Goal: Communication & Community: Answer question/provide support

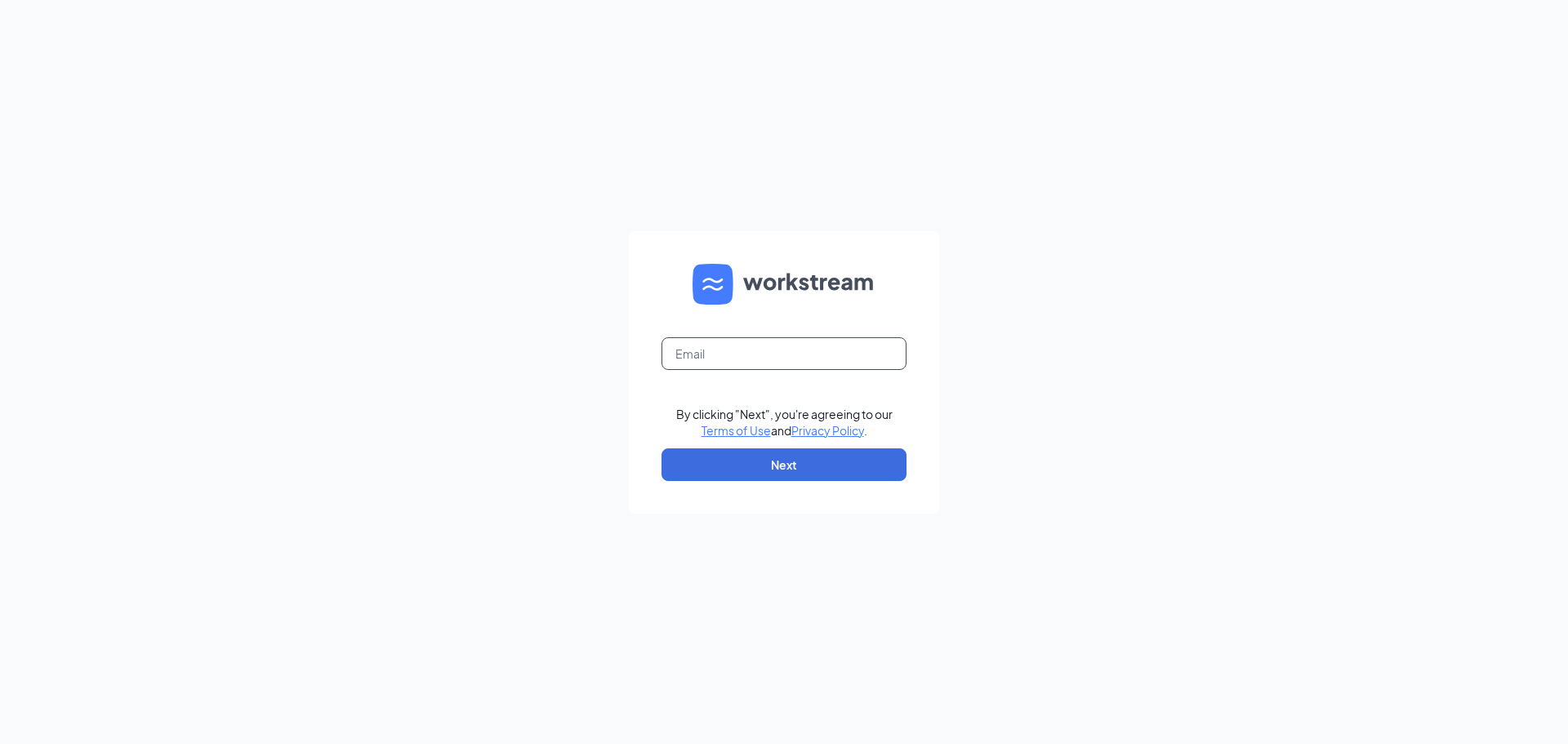
click at [716, 349] on input "text" at bounding box center [784, 353] width 245 height 33
type input "ryan.cruel@hilton.com"
click at [751, 468] on button "Next" at bounding box center [784, 464] width 245 height 33
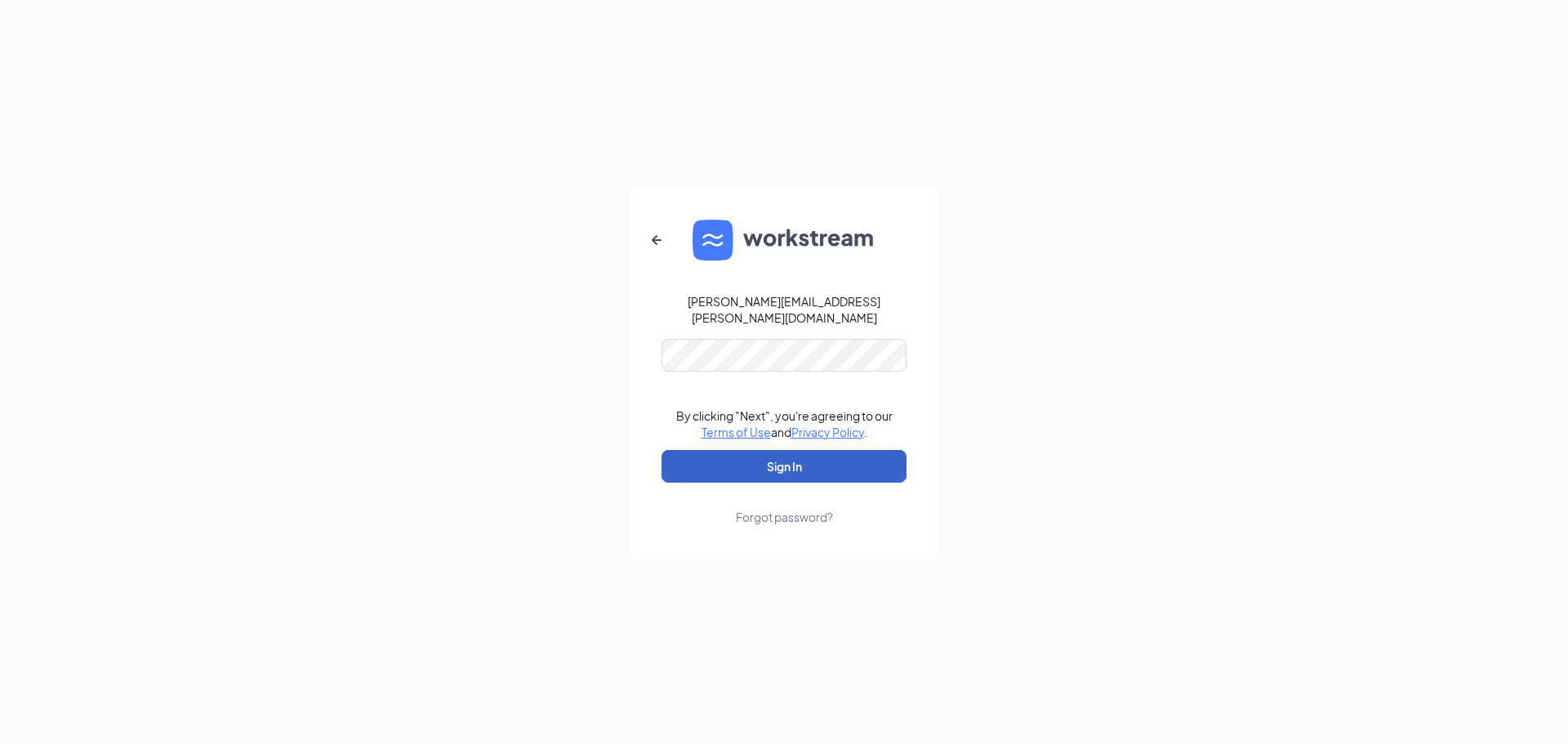
click at [767, 450] on button "Sign In" at bounding box center [784, 466] width 245 height 33
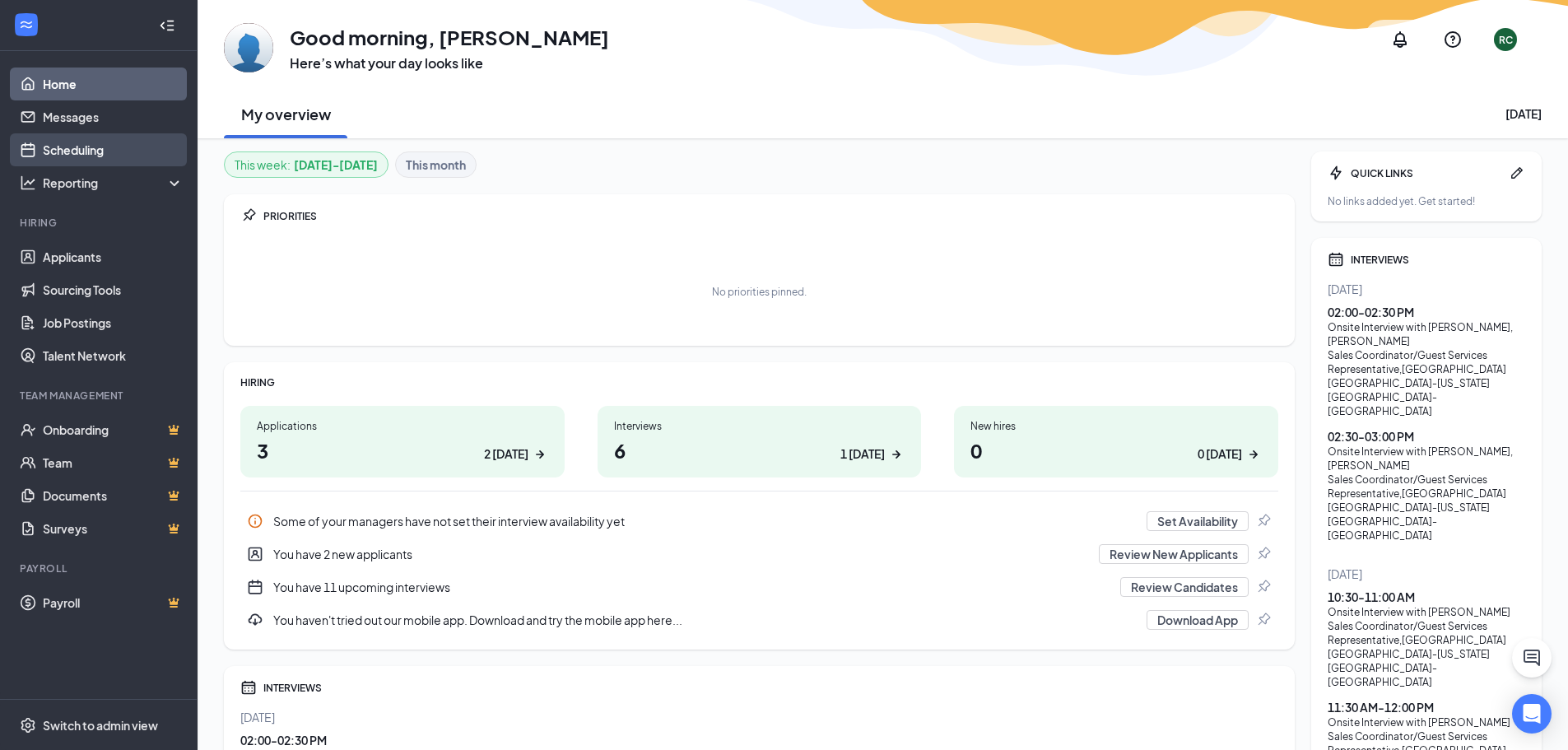
click at [104, 144] on link "Scheduling" at bounding box center [113, 150] width 141 height 33
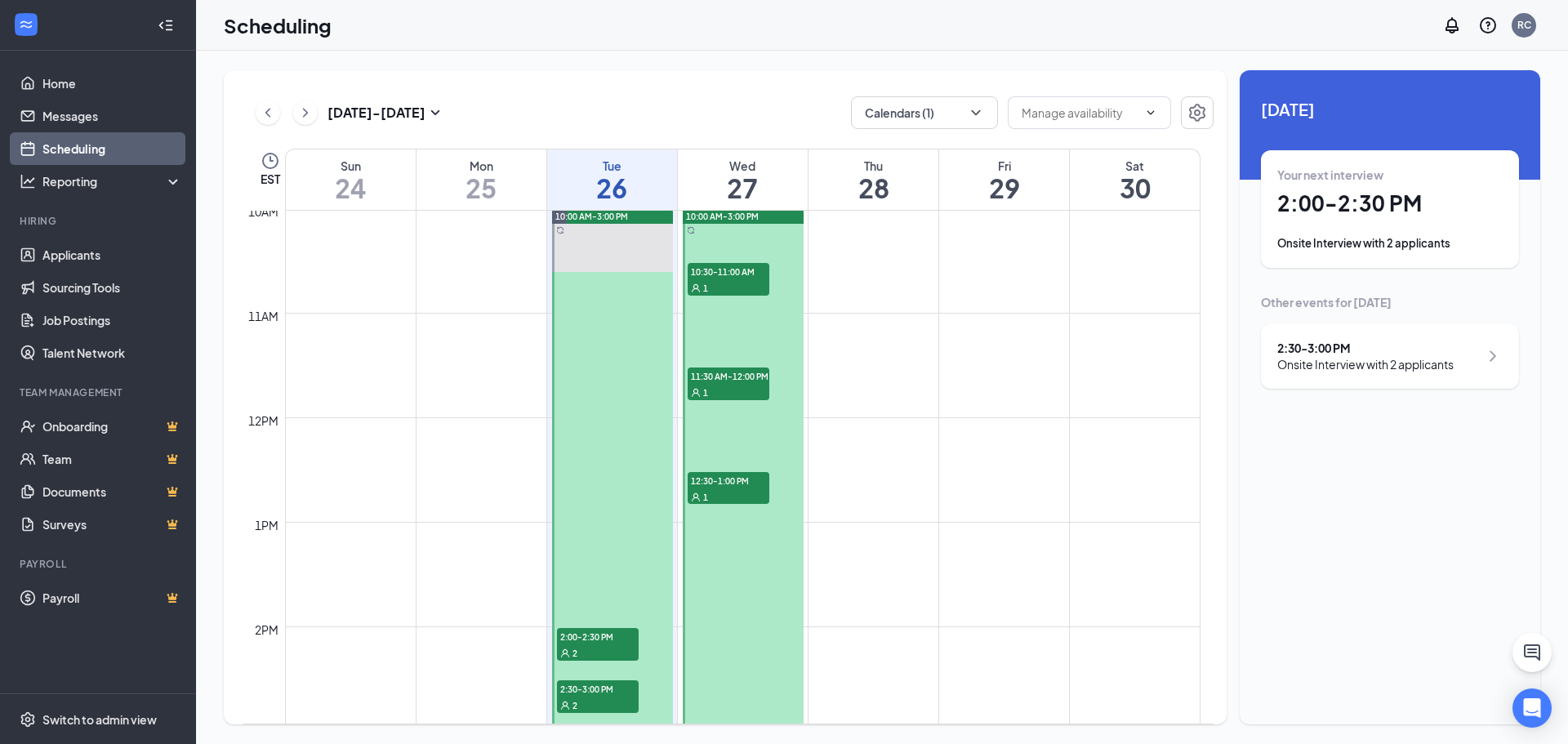
scroll to position [640, 0]
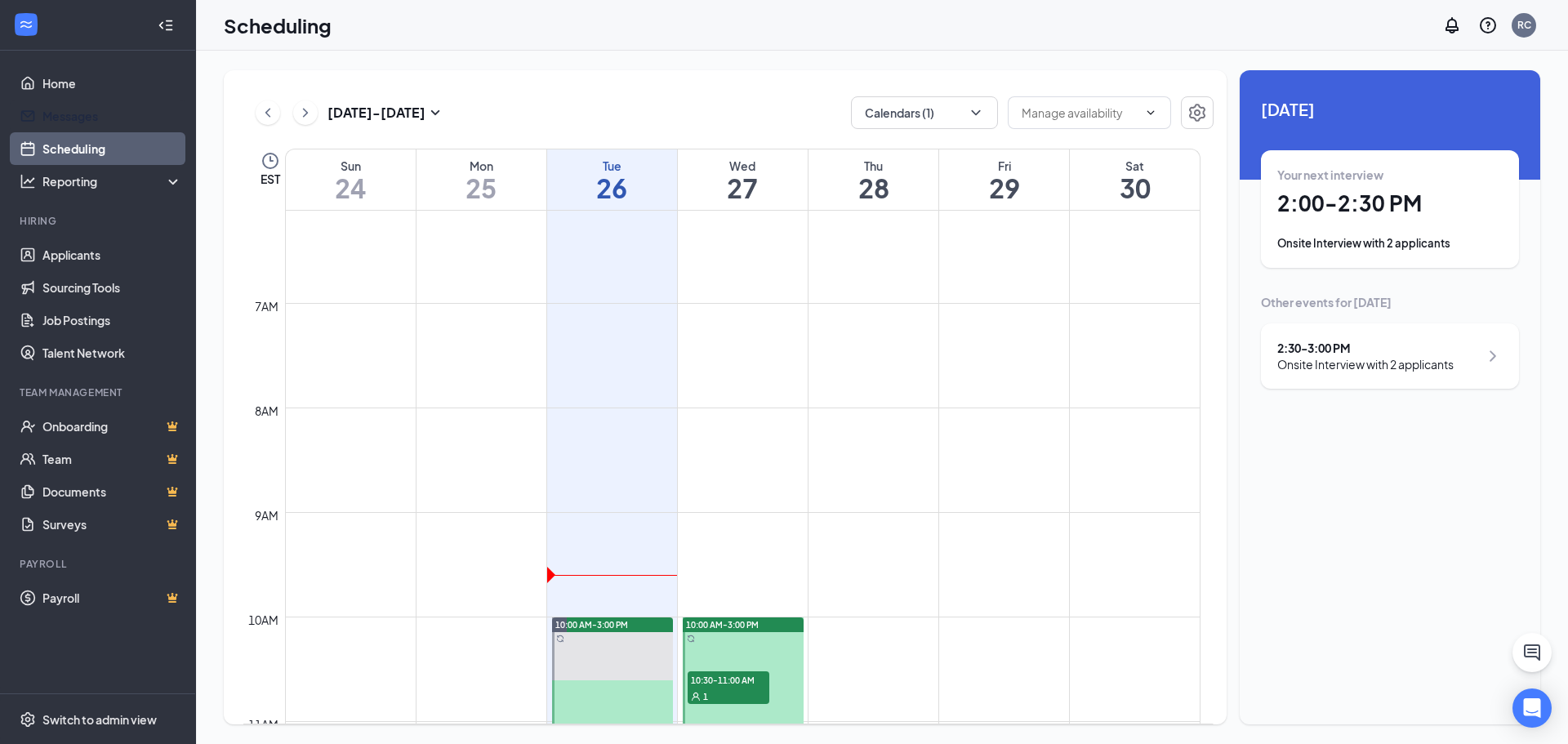
click at [72, 133] on link "Scheduling" at bounding box center [112, 149] width 140 height 33
click at [72, 122] on link "Messages" at bounding box center [112, 116] width 140 height 33
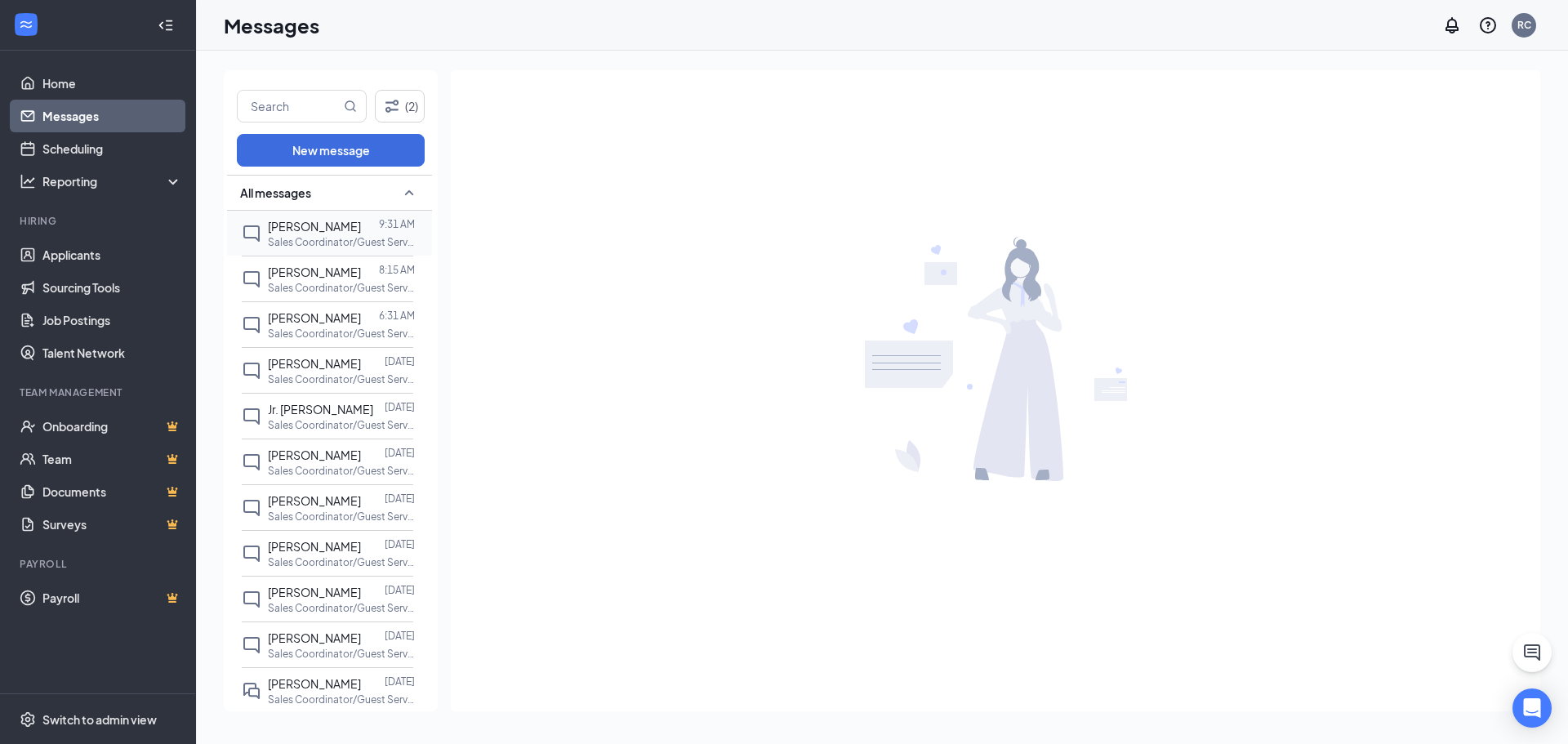
click at [302, 242] on p "Sales Coordinator/Guest Services Representative at [GEOGRAPHIC_DATA] [GEOGRAPHI…" at bounding box center [342, 242] width 147 height 14
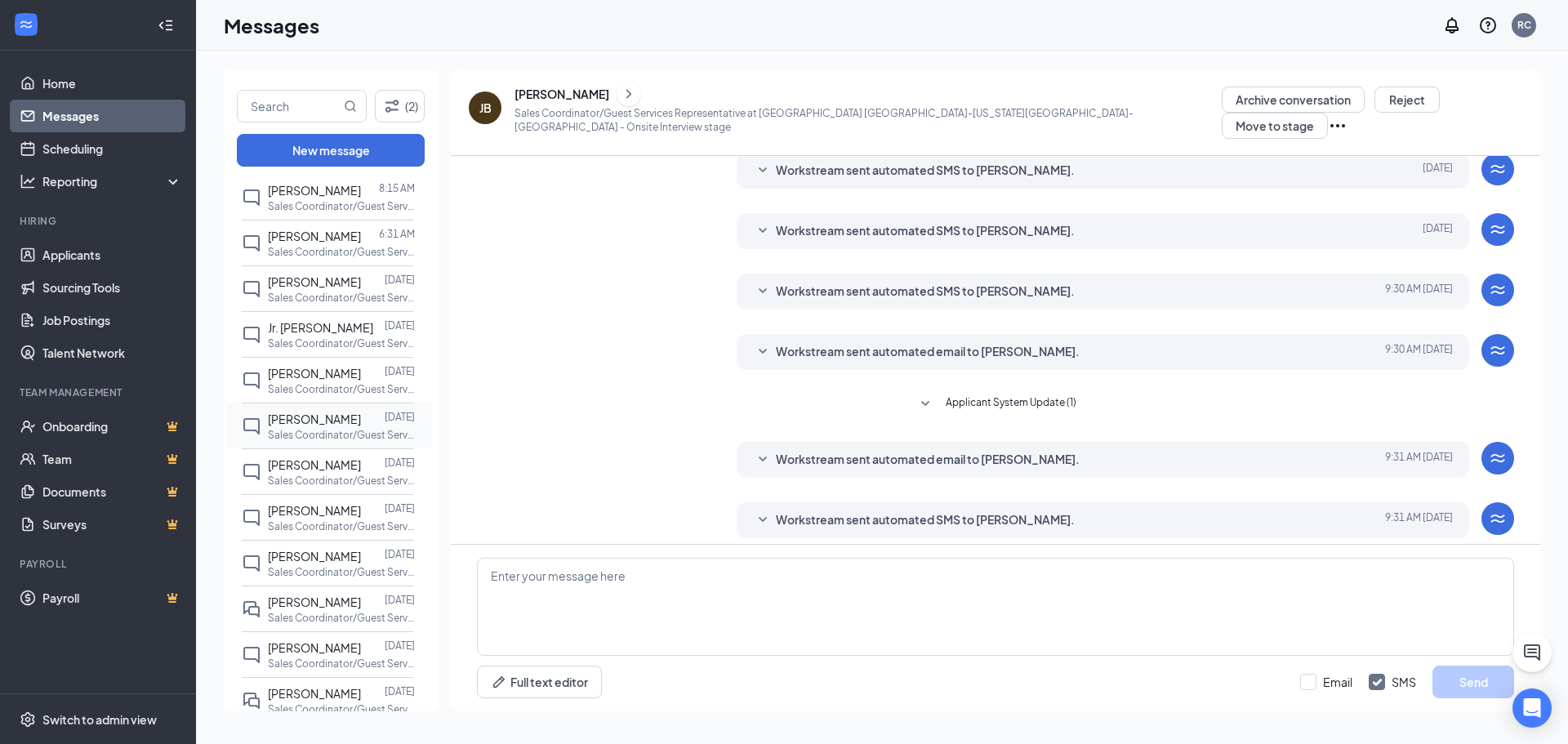
scroll to position [164, 0]
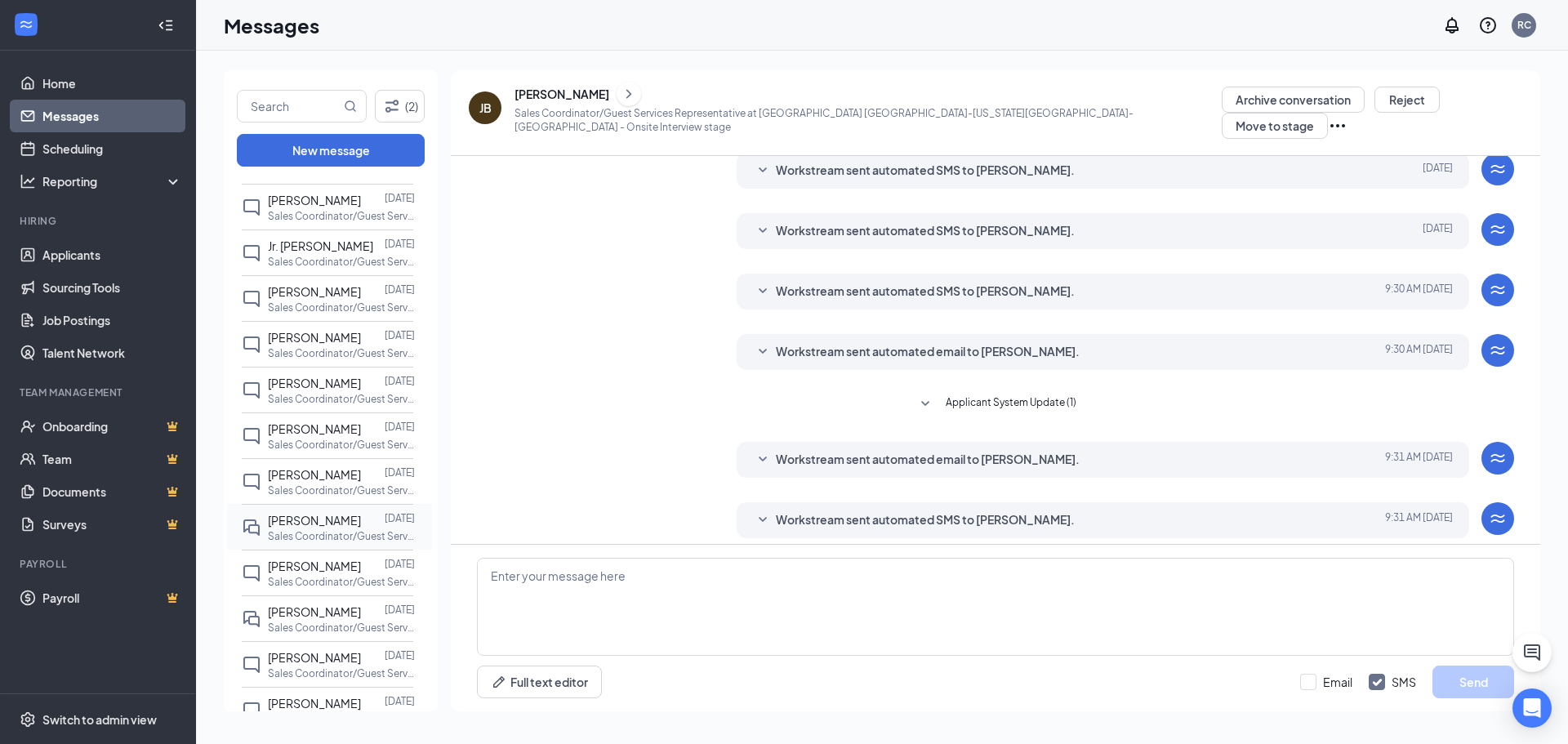
click at [287, 535] on p "Sales Coordinator/Guest Services Representative at [GEOGRAPHIC_DATA] [GEOGRAPHI…" at bounding box center [342, 536] width 147 height 14
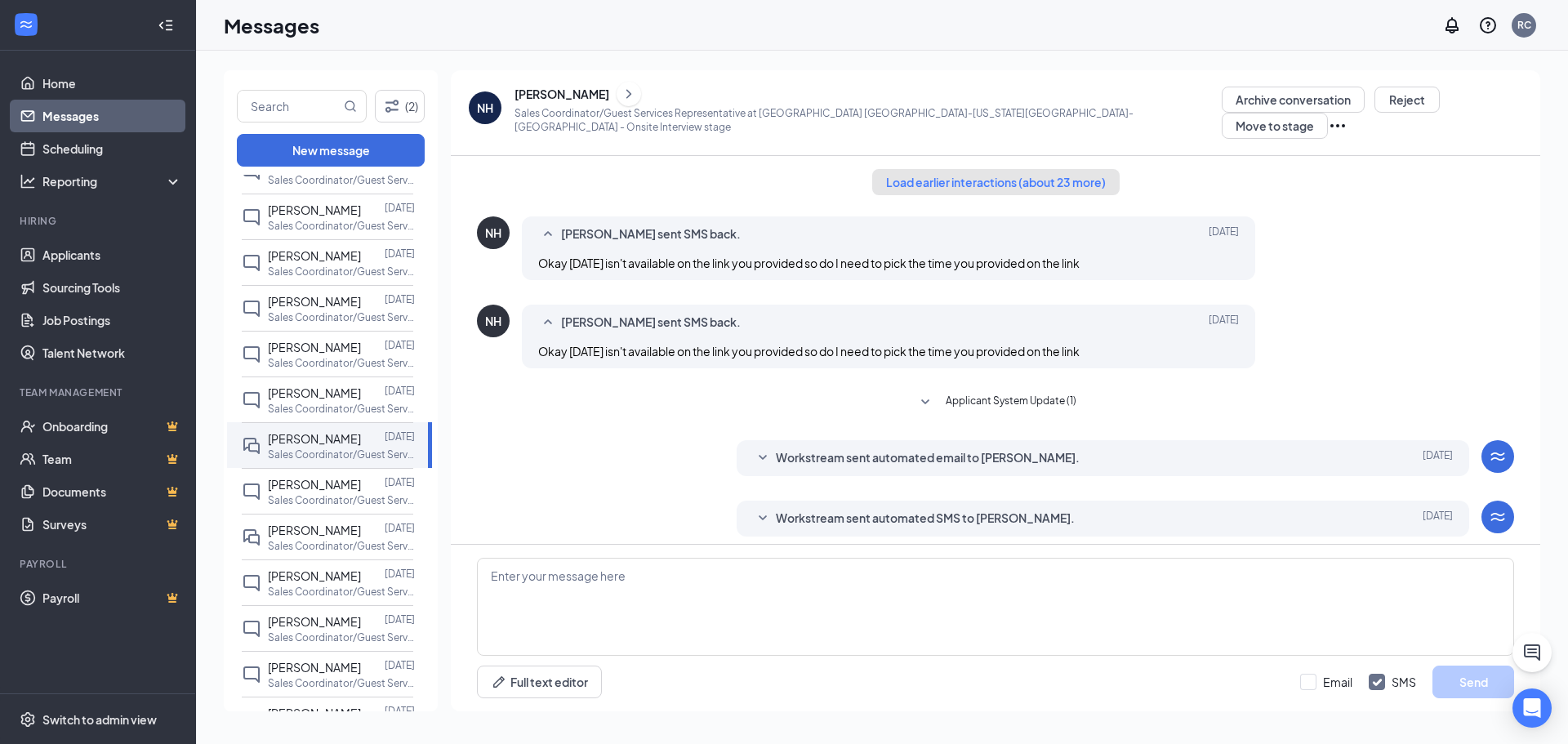
click at [1035, 173] on button "Load earlier interactions (about 23 more)" at bounding box center [996, 182] width 248 height 27
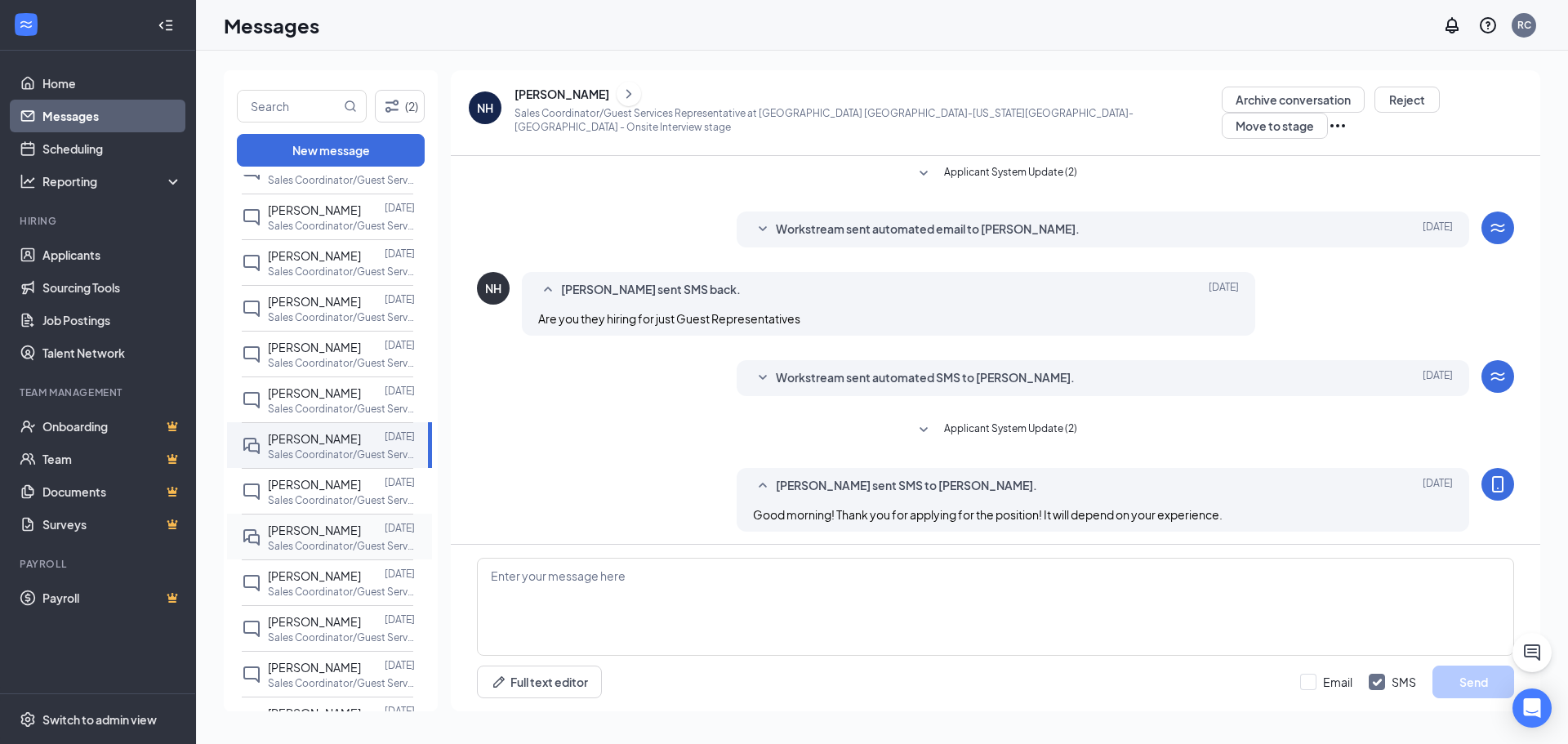
click at [304, 545] on p "Sales Coordinator/Guest Services Representative at [GEOGRAPHIC_DATA] [GEOGRAPHI…" at bounding box center [342, 546] width 147 height 14
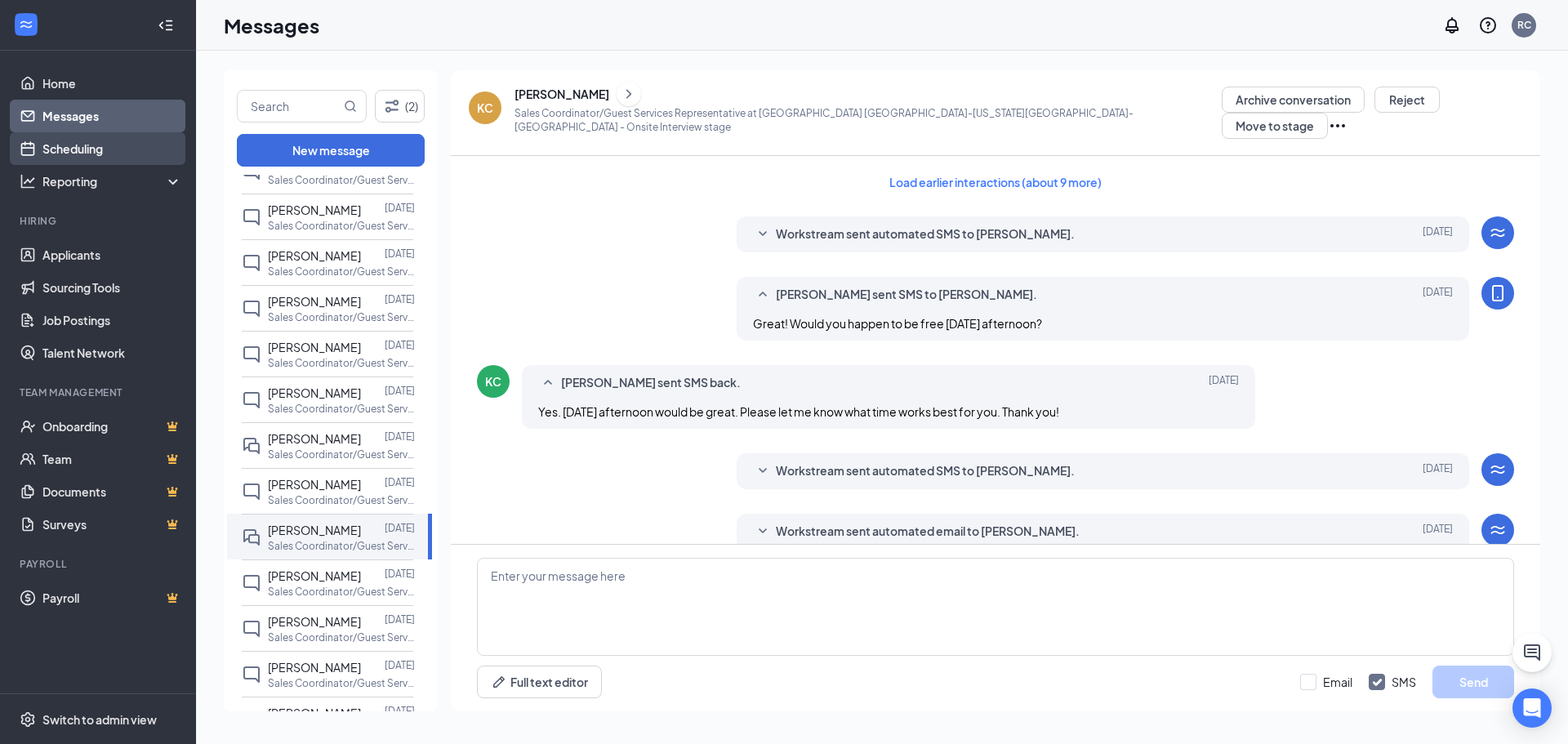
click at [71, 150] on link "Scheduling" at bounding box center [112, 149] width 140 height 33
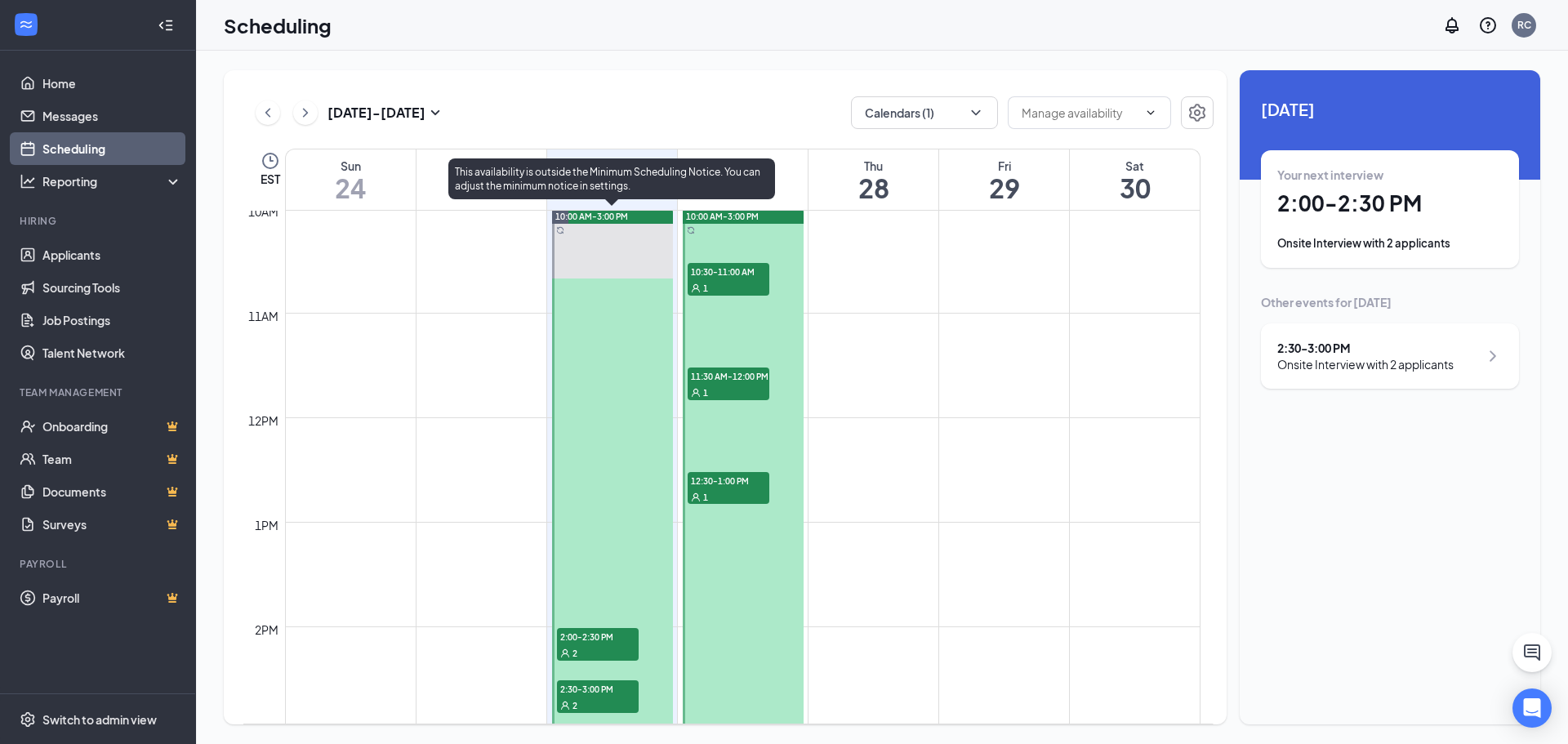
scroll to position [1129, 0]
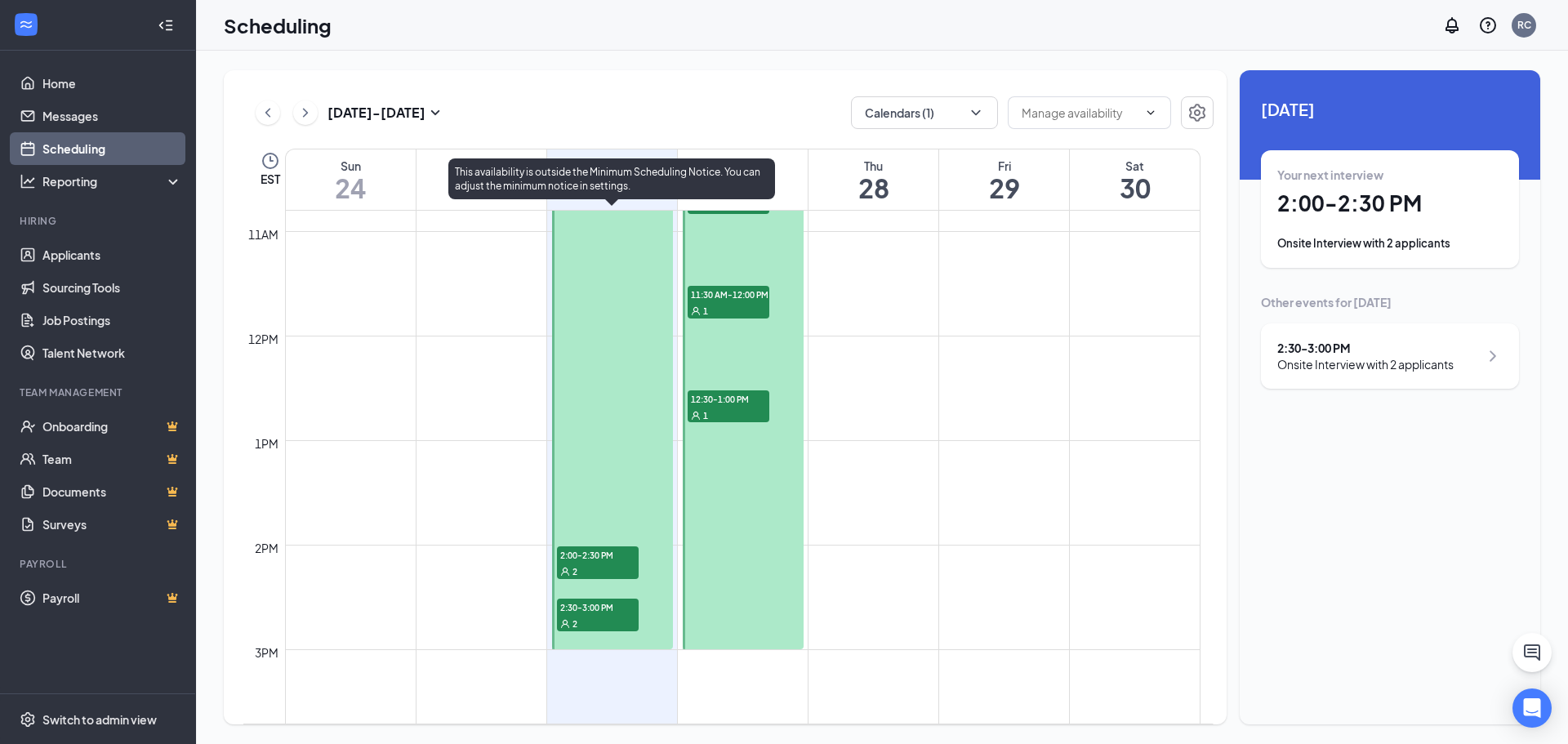
click at [590, 558] on span "2:00-2:30 PM" at bounding box center [597, 554] width 81 height 16
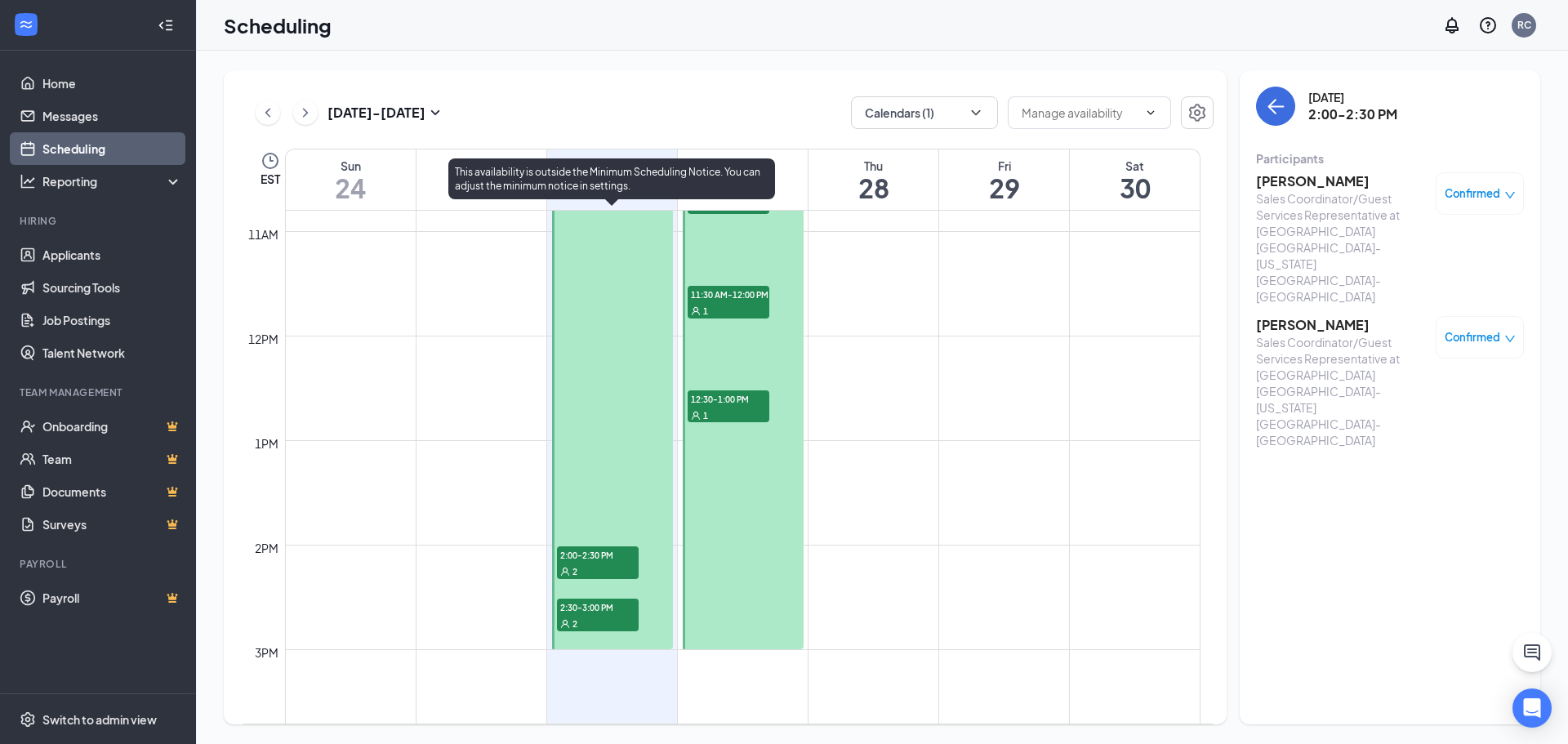
click at [596, 618] on div "2" at bounding box center [597, 623] width 81 height 16
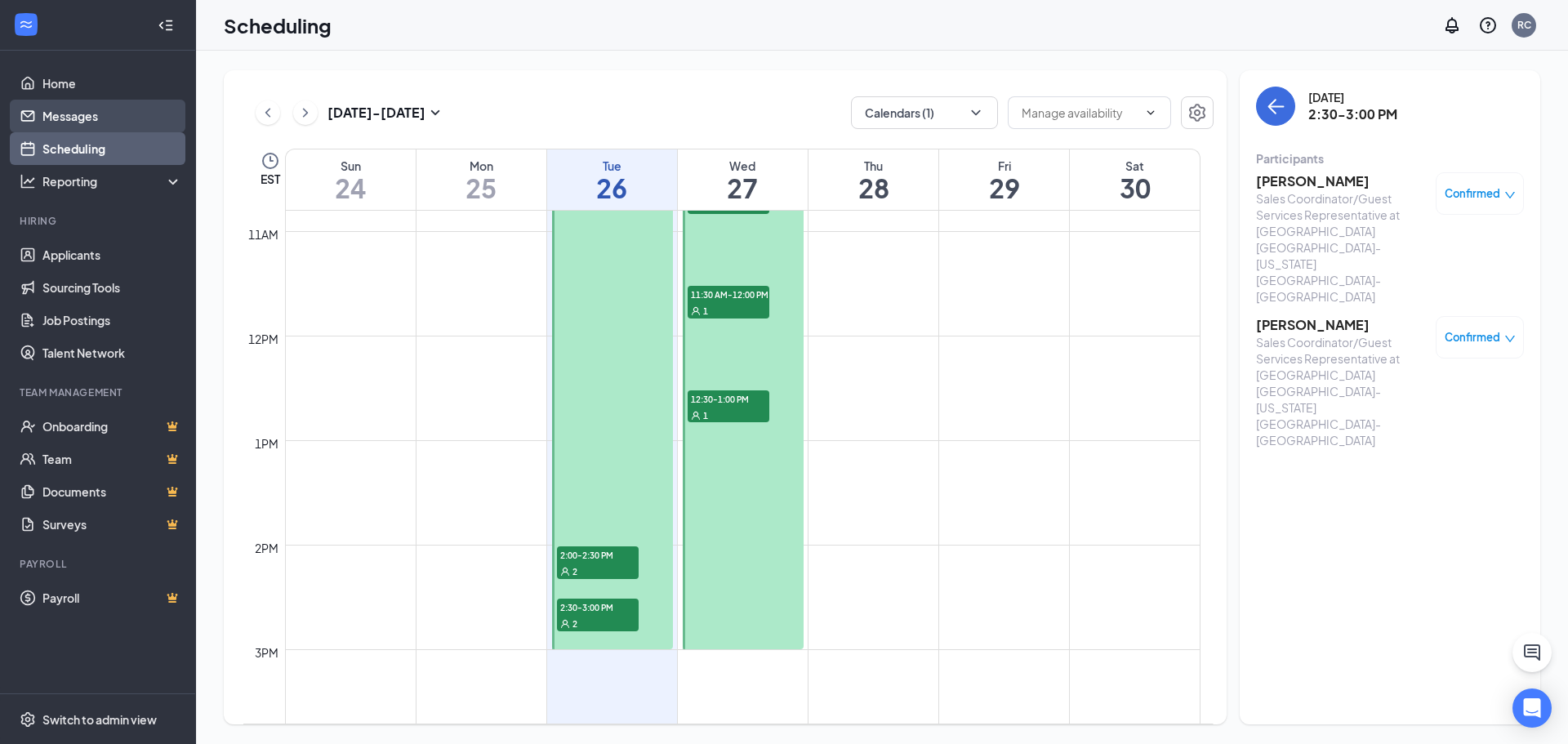
click at [88, 122] on link "Messages" at bounding box center [112, 116] width 140 height 33
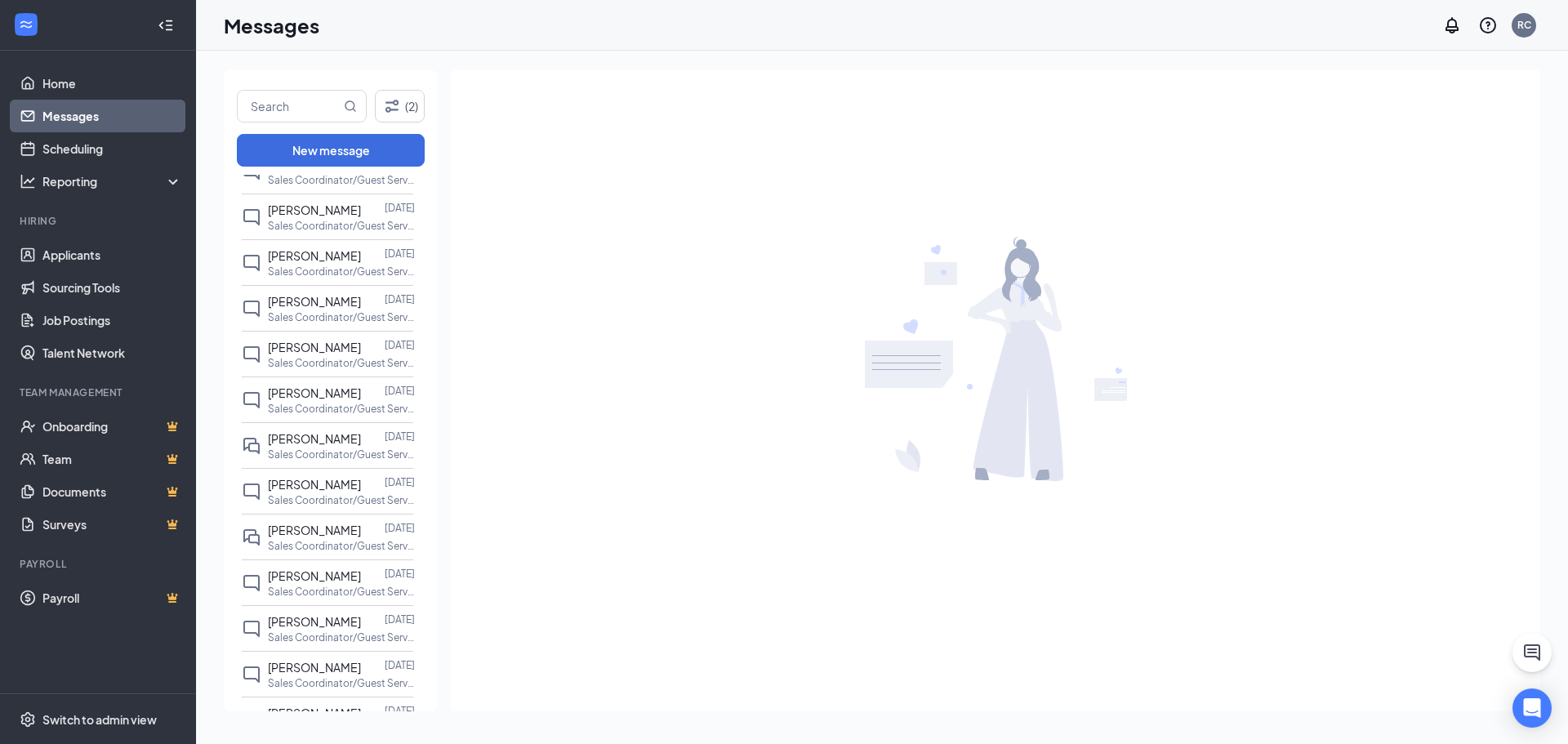
scroll to position [326, 0]
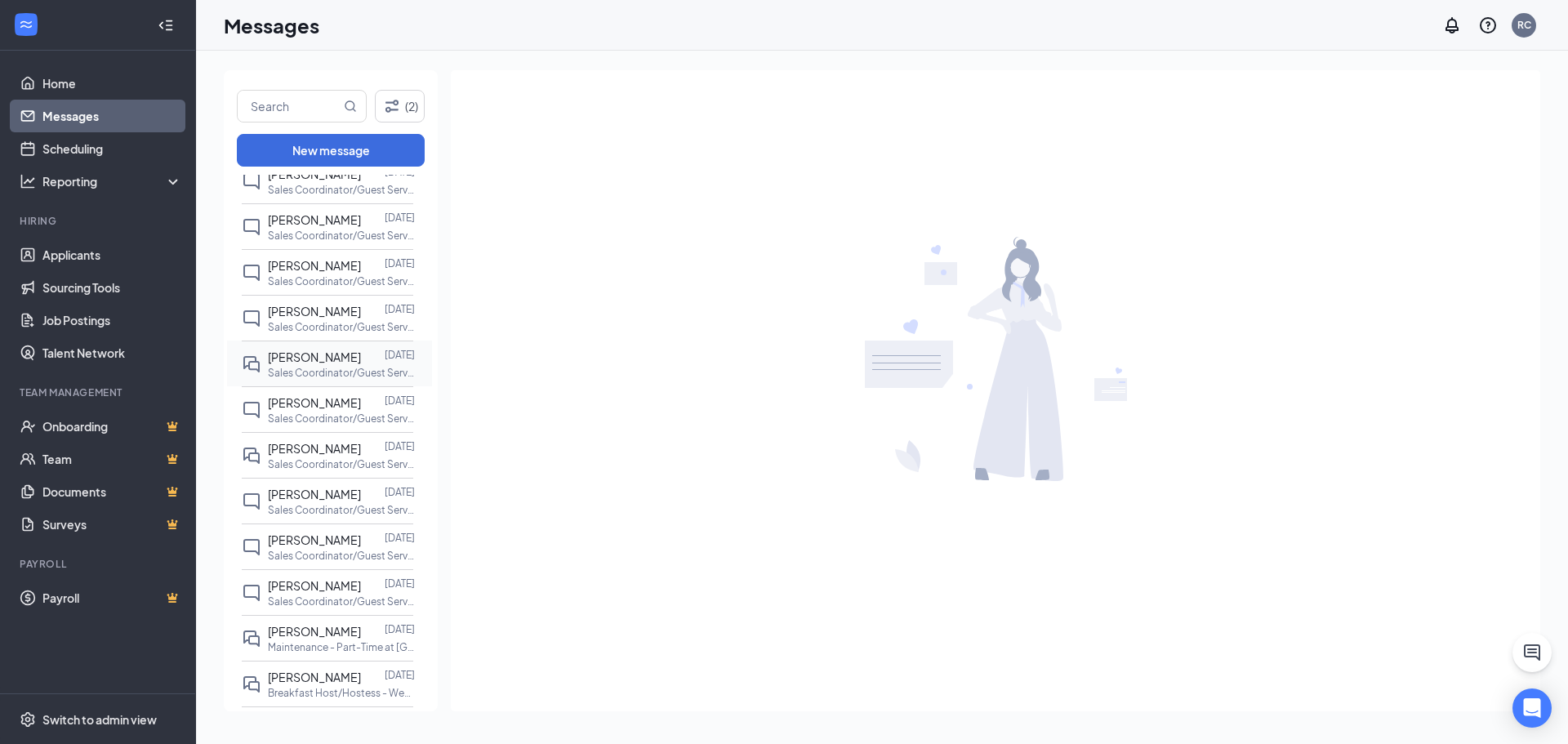
click at [304, 373] on p "Sales Coordinator/Guest Services Representative at [GEOGRAPHIC_DATA] [GEOGRAPHI…" at bounding box center [342, 372] width 147 height 14
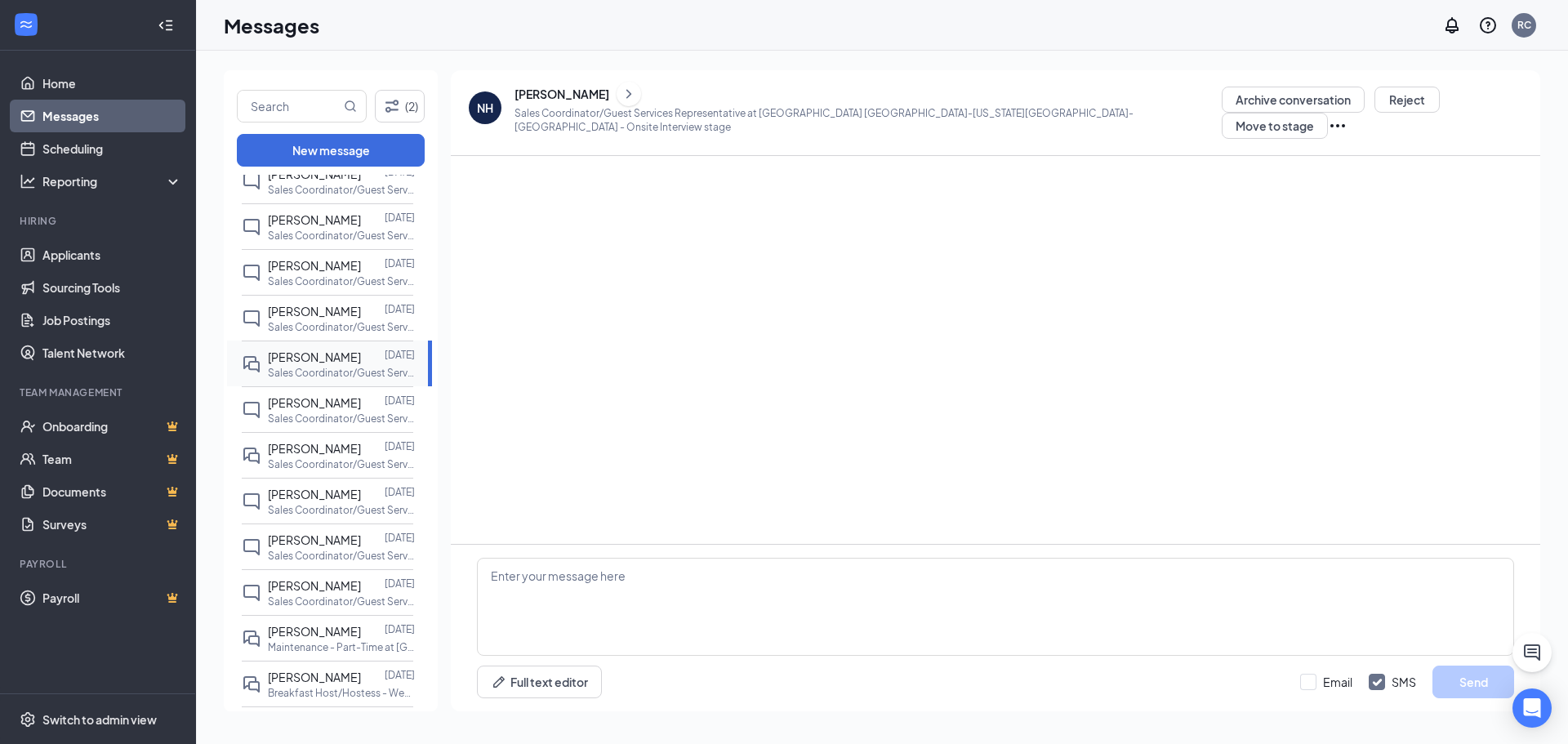
scroll to position [384, 0]
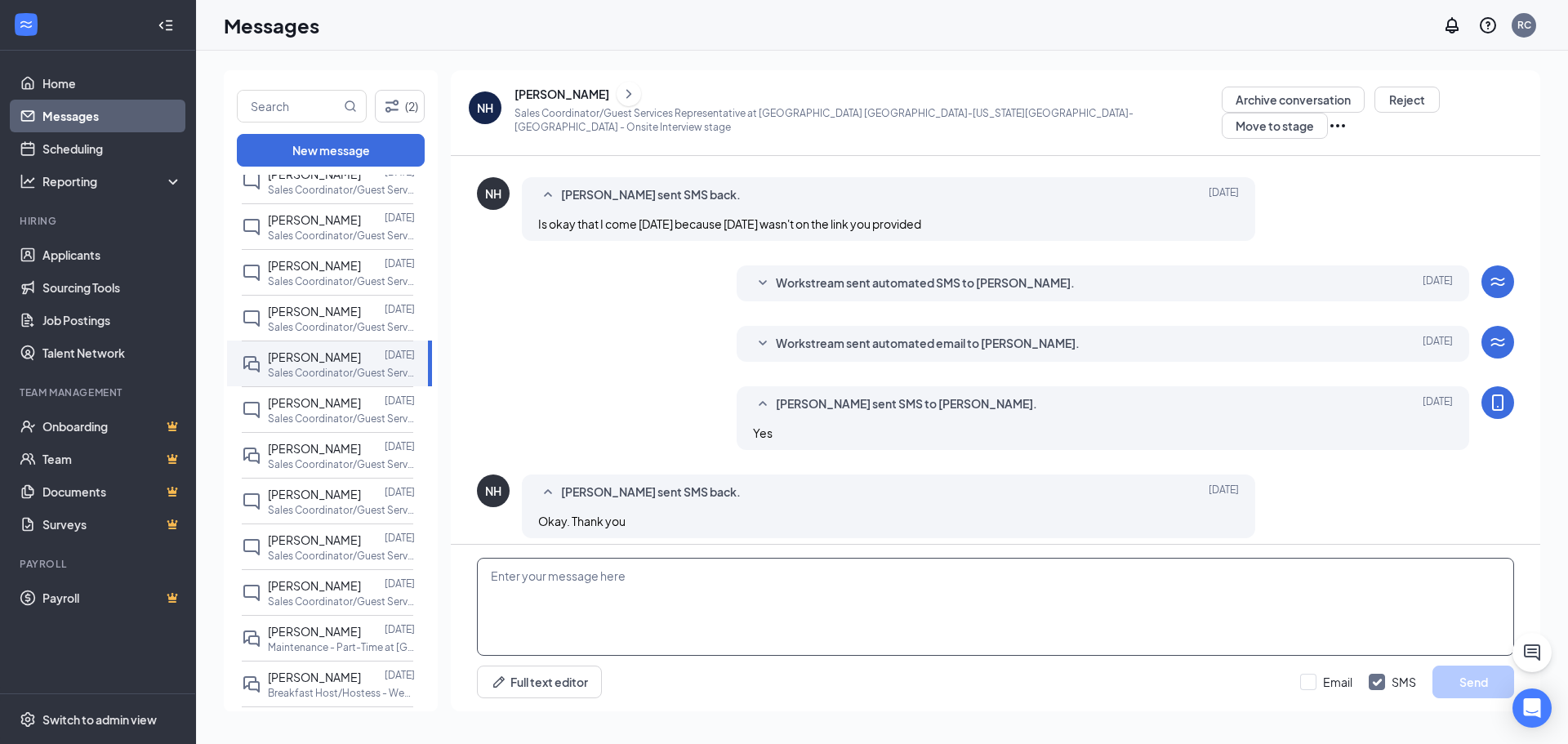
click at [638, 606] on textarea at bounding box center [995, 606] width 1037 height 98
type textarea "G"
click at [86, 142] on link "Scheduling" at bounding box center [112, 149] width 140 height 33
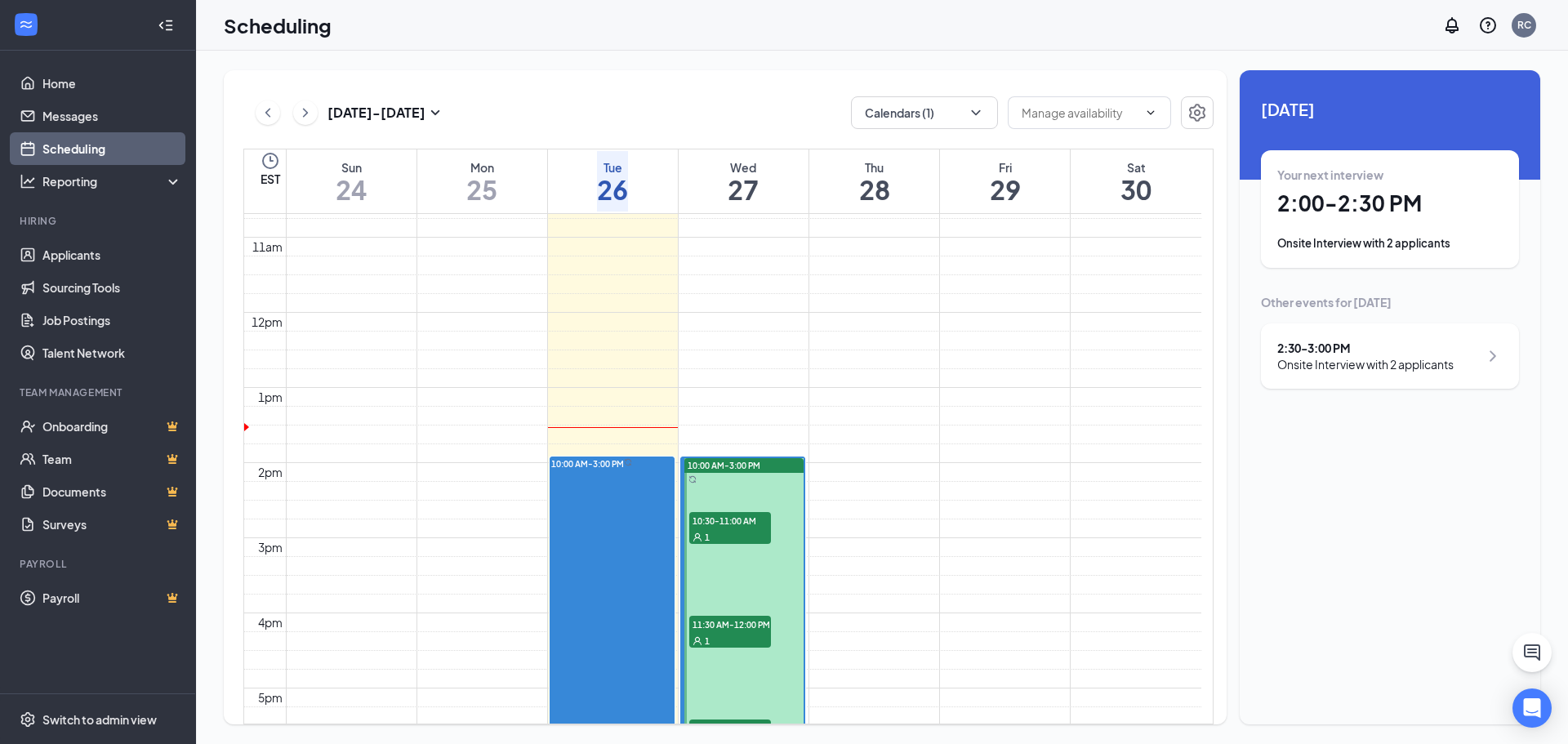
scroll to position [721, 0]
